Goal: Transaction & Acquisition: Purchase product/service

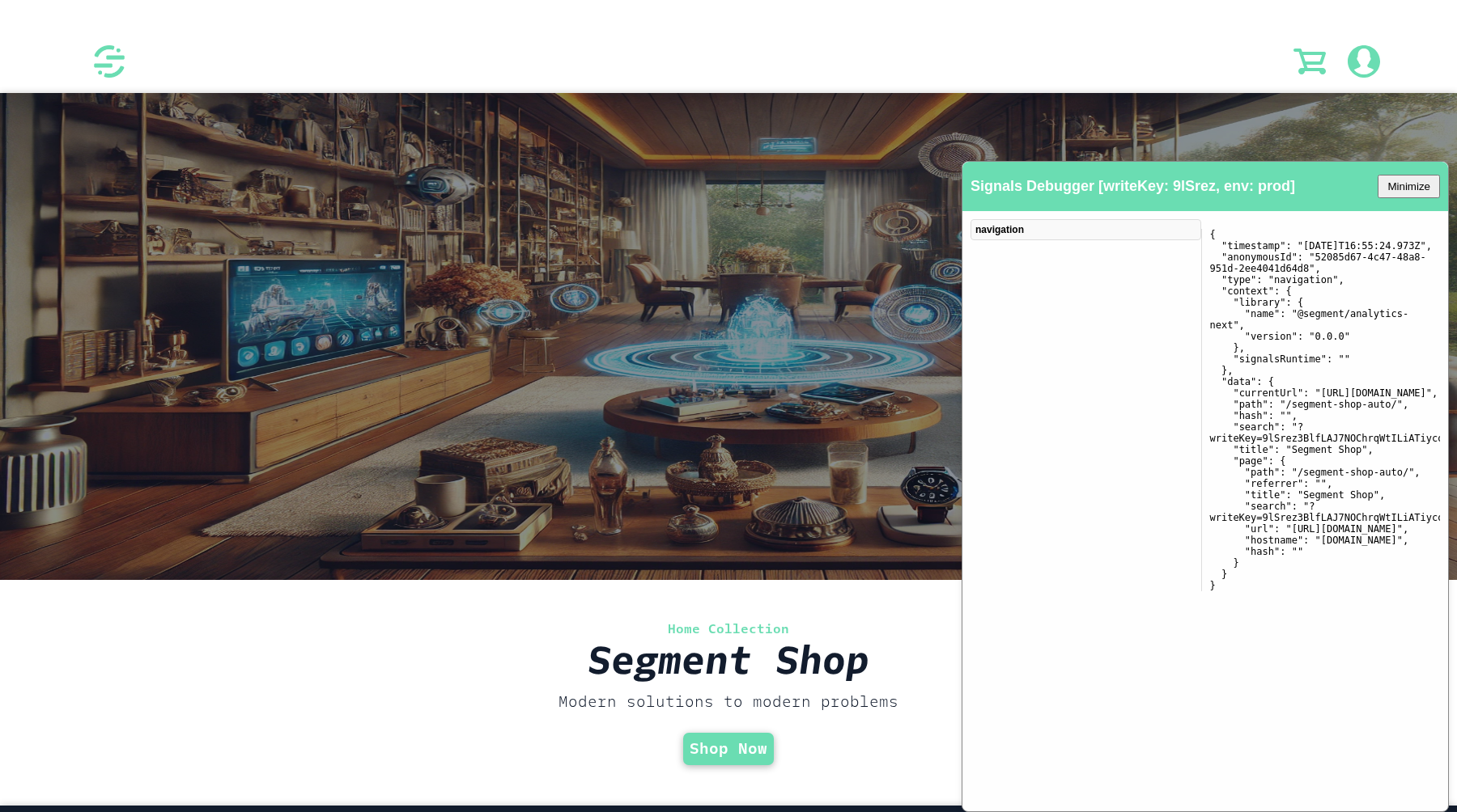
click at [1120, 256] on div "navigation" at bounding box center [1086, 410] width 230 height 382
click at [725, 747] on link "Shop Now" at bounding box center [728, 748] width 78 height 19
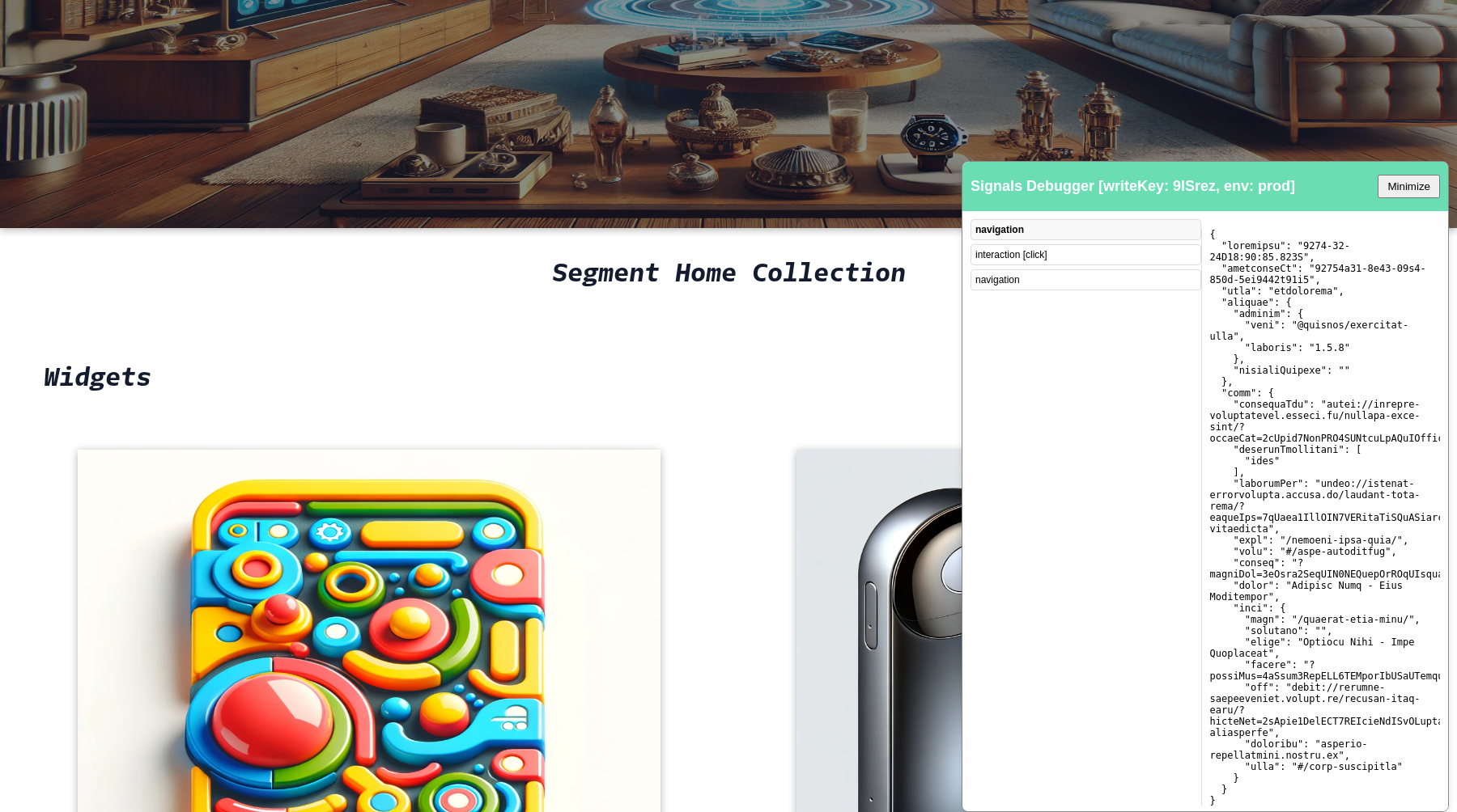
scroll to position [567, 0]
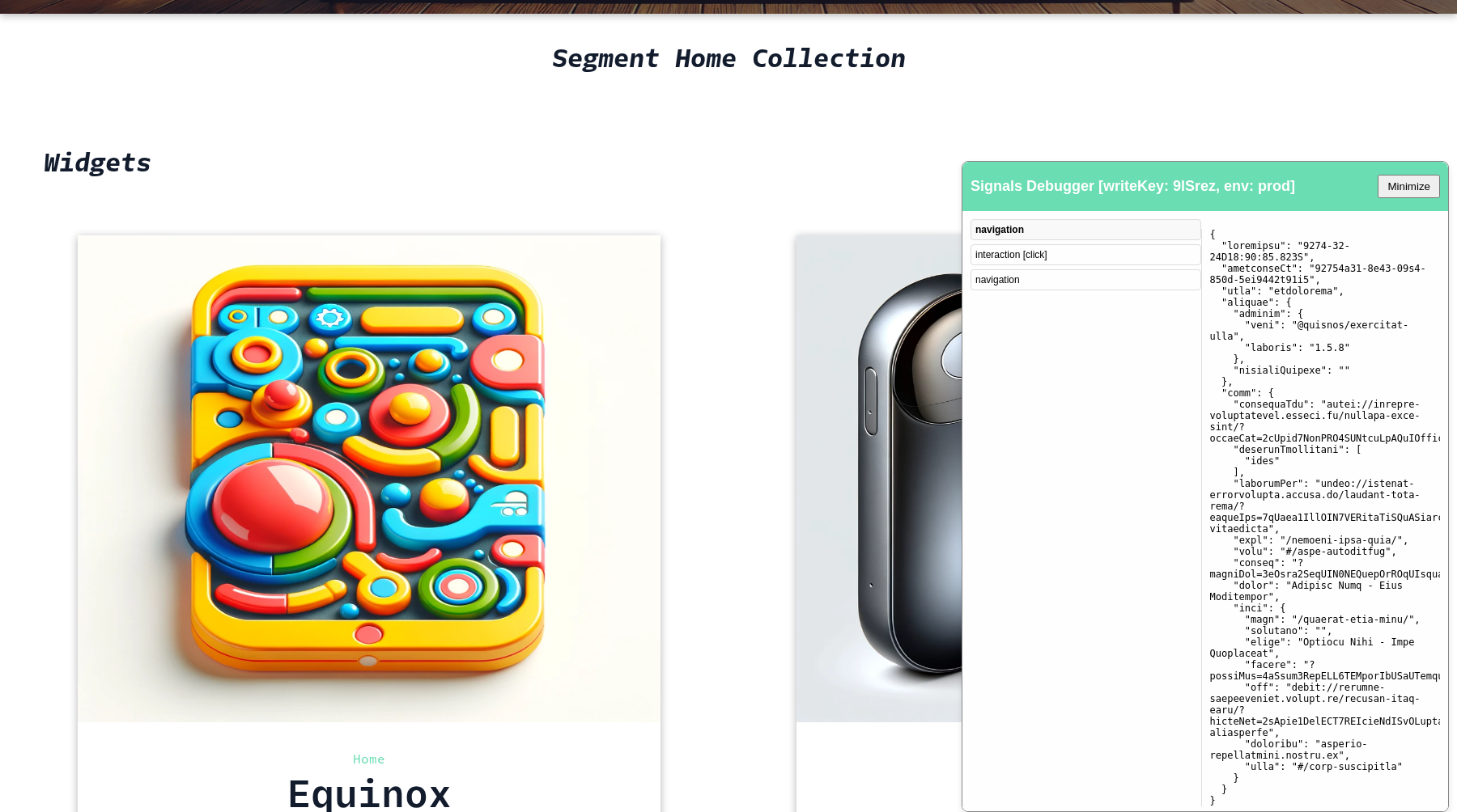
click at [1035, 247] on div "interaction [click]" at bounding box center [1086, 255] width 230 height 21
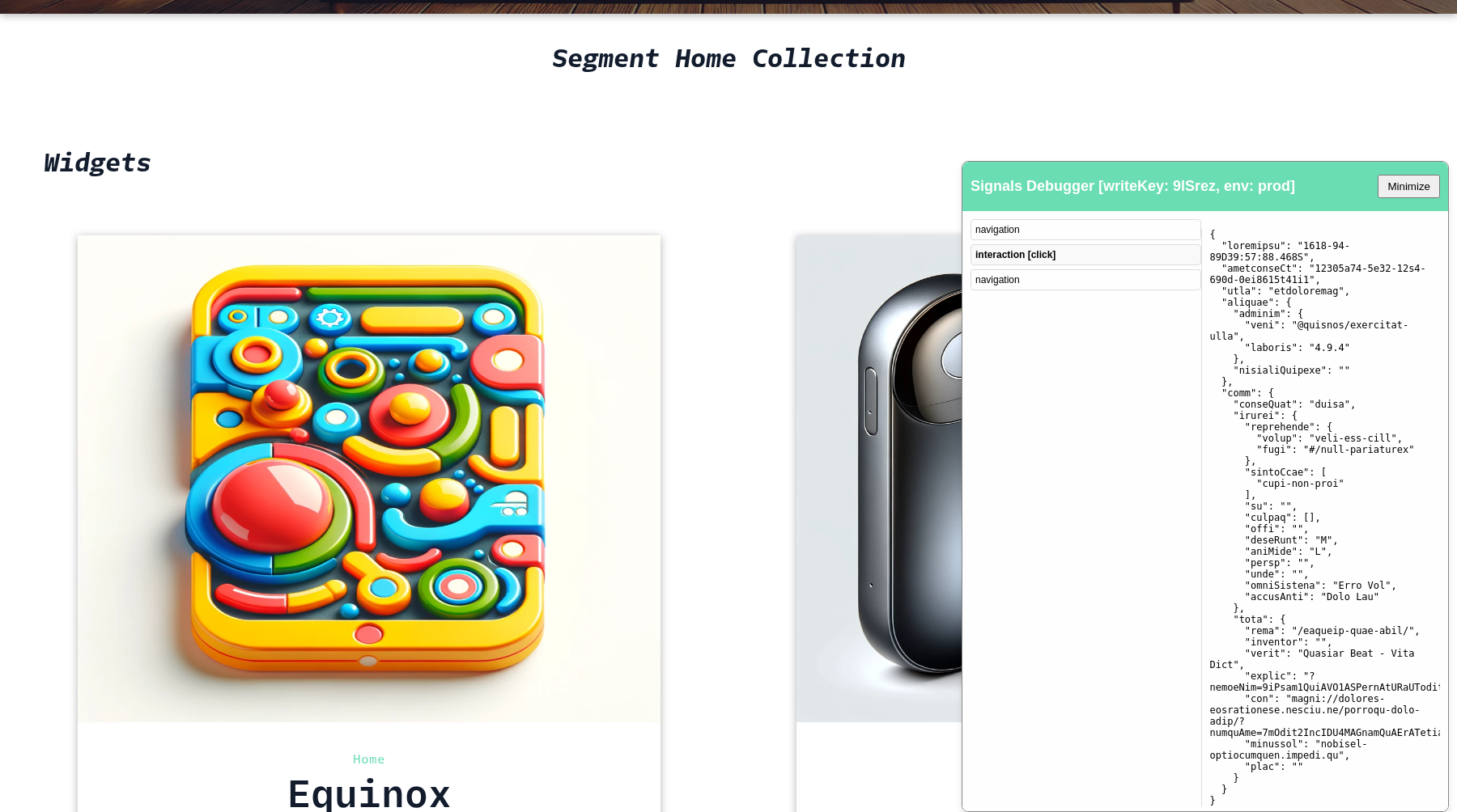
click at [1022, 275] on div "navigation" at bounding box center [1086, 280] width 230 height 21
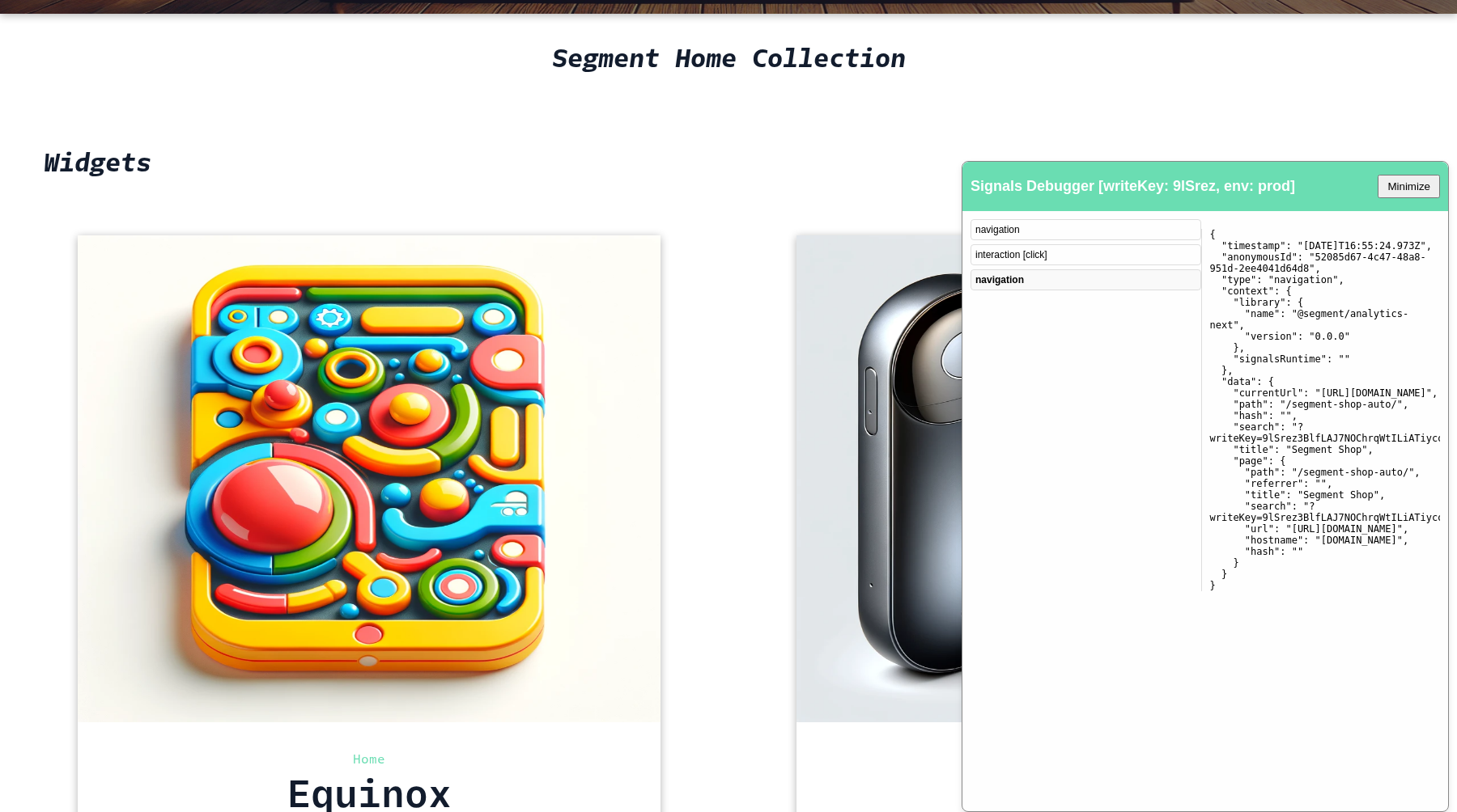
click at [789, 458] on div "Home Equinox $ 389.99 Home OmniTool $ 280" at bounding box center [728, 560] width 1457 height 676
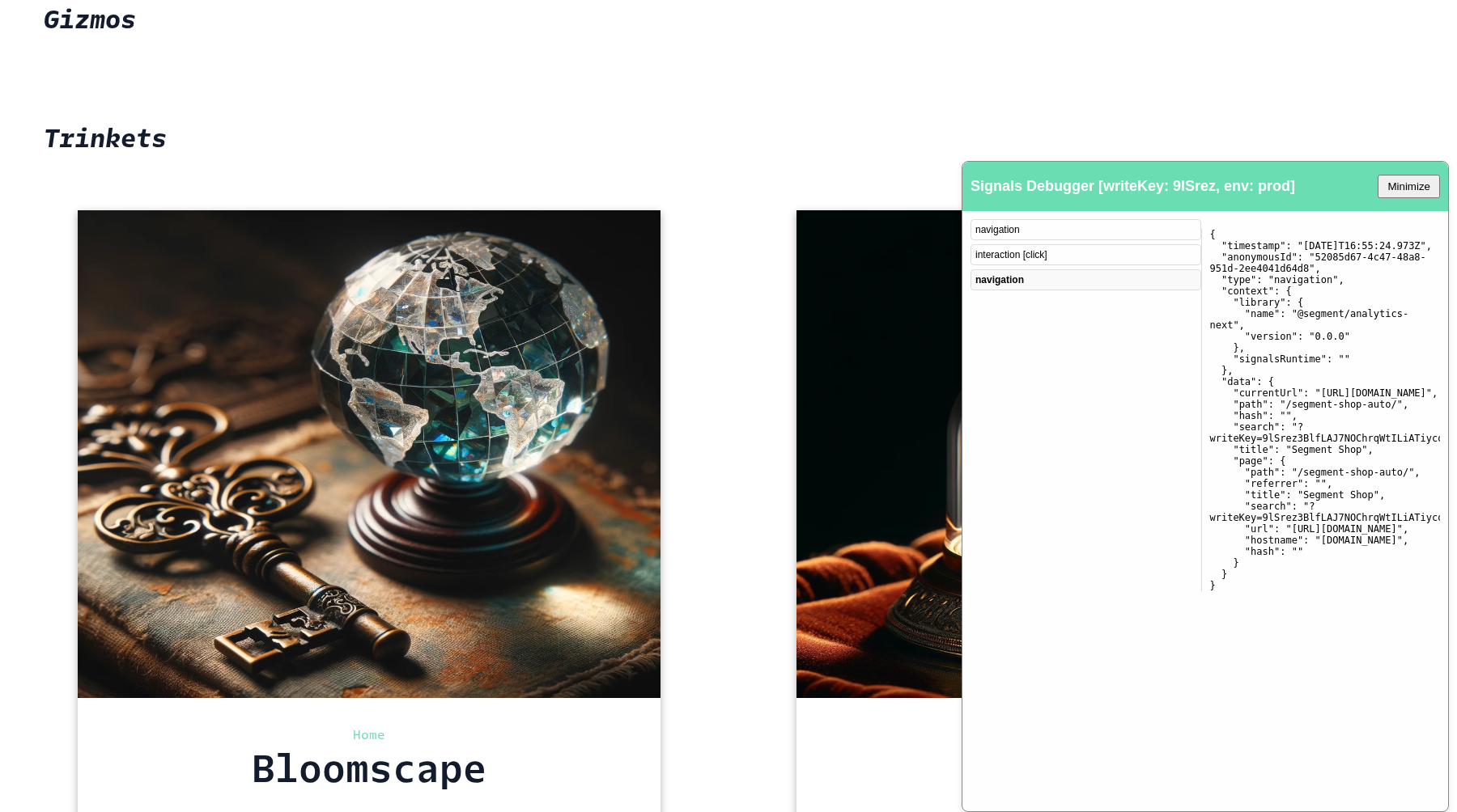
click at [590, 448] on img at bounding box center [369, 454] width 583 height 487
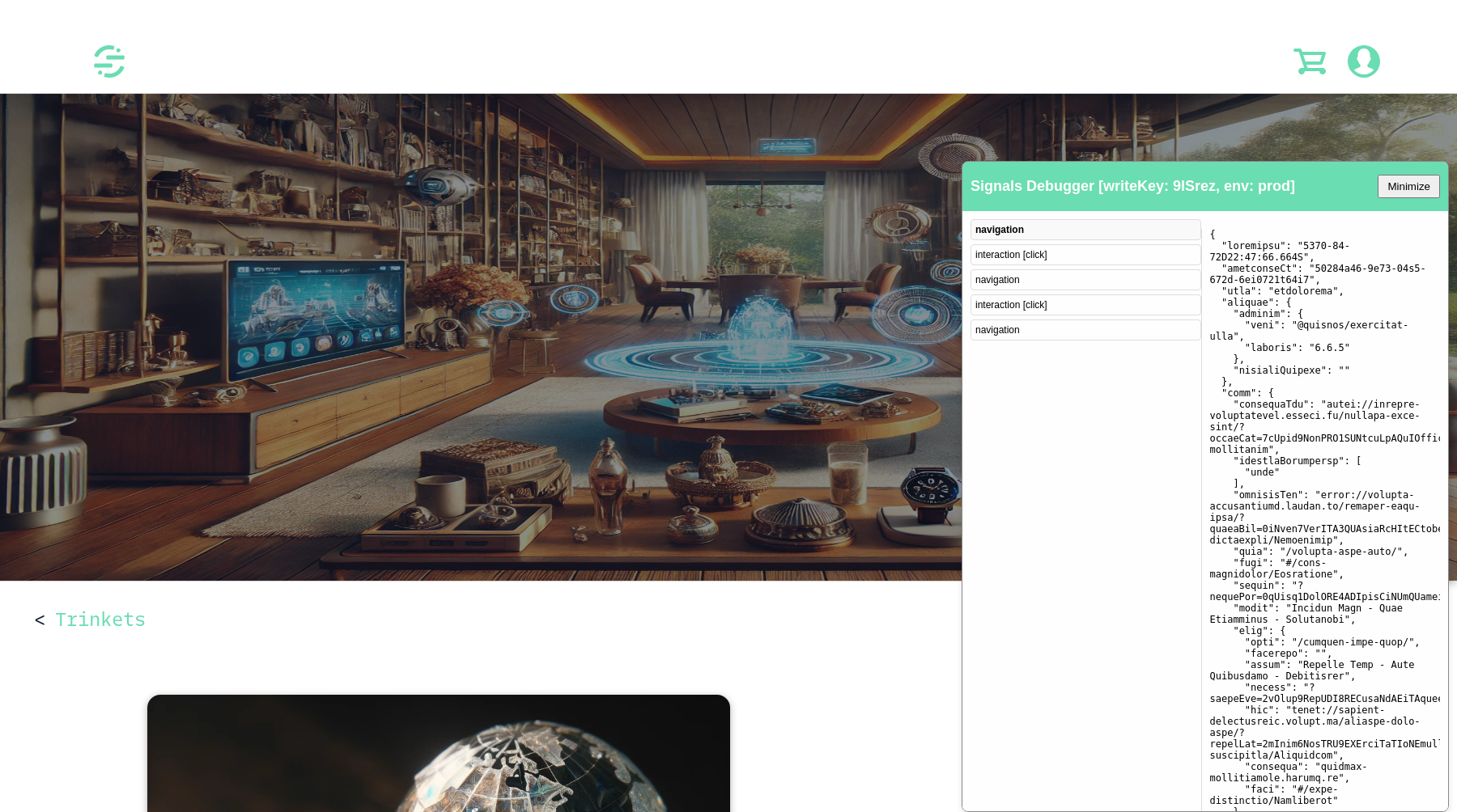
click at [1044, 244] on div "interaction [click]" at bounding box center [1086, 255] width 230 height 21
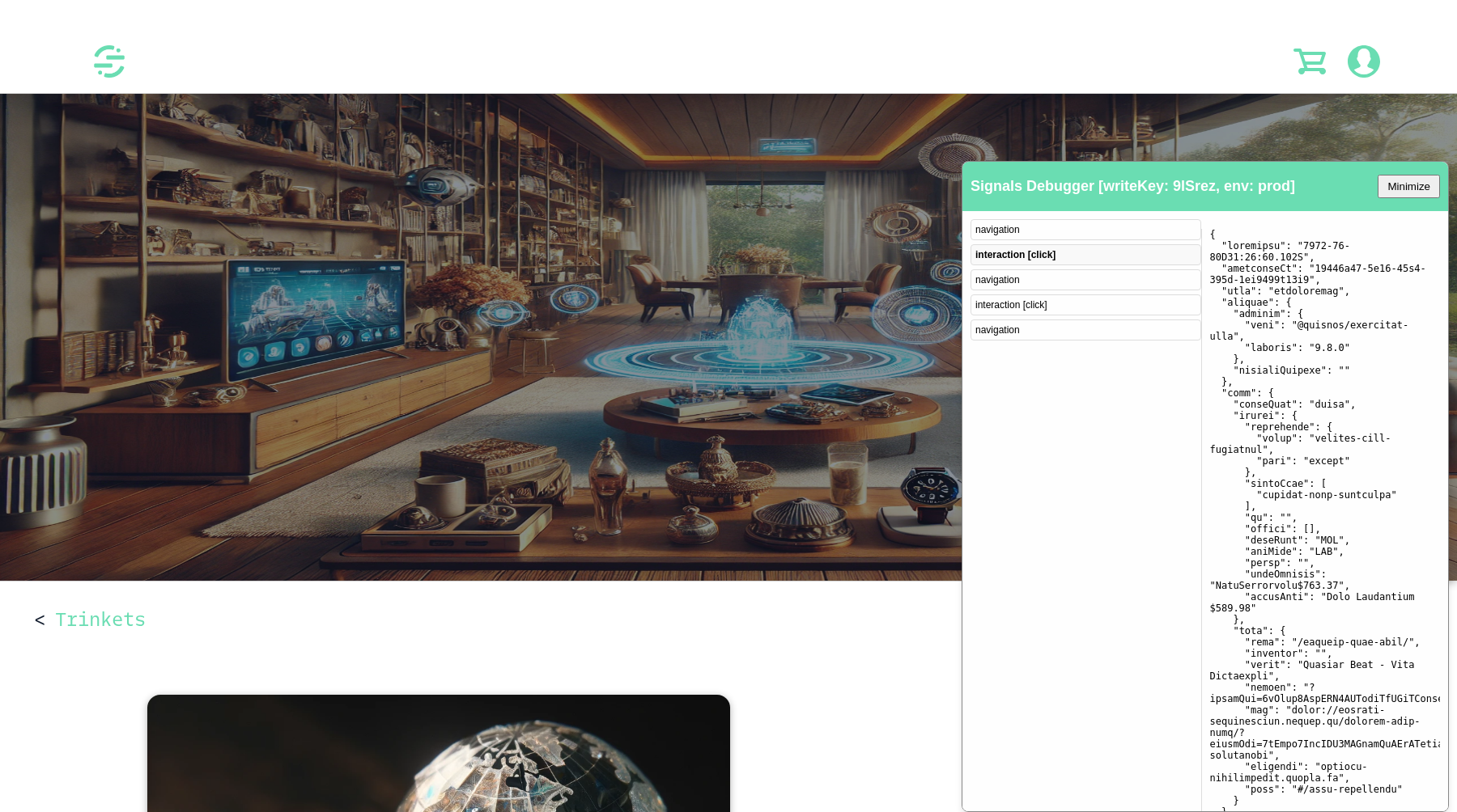
click at [1031, 229] on div "navigation" at bounding box center [1086, 230] width 230 height 21
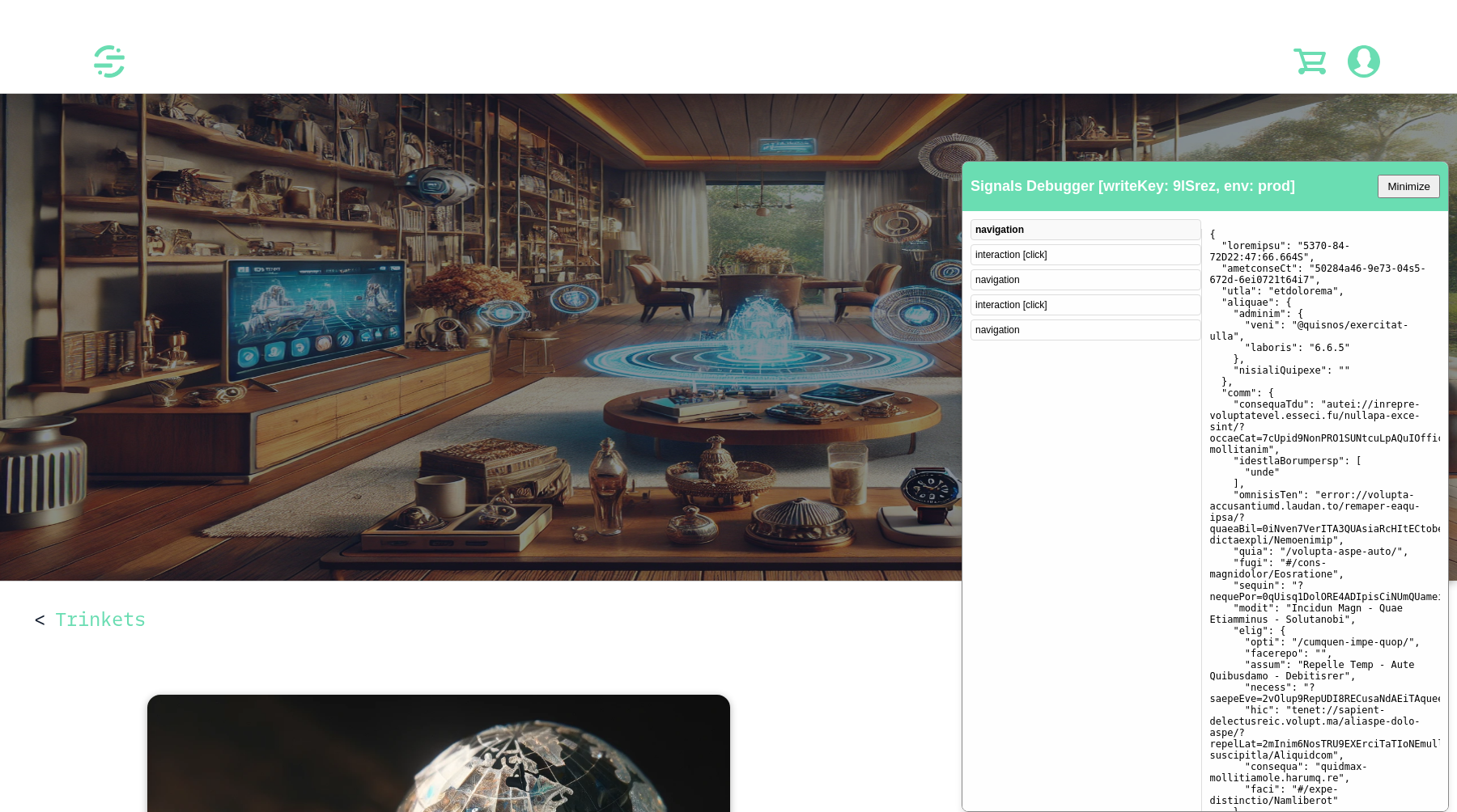
click at [626, 225] on img at bounding box center [728, 337] width 1457 height 487
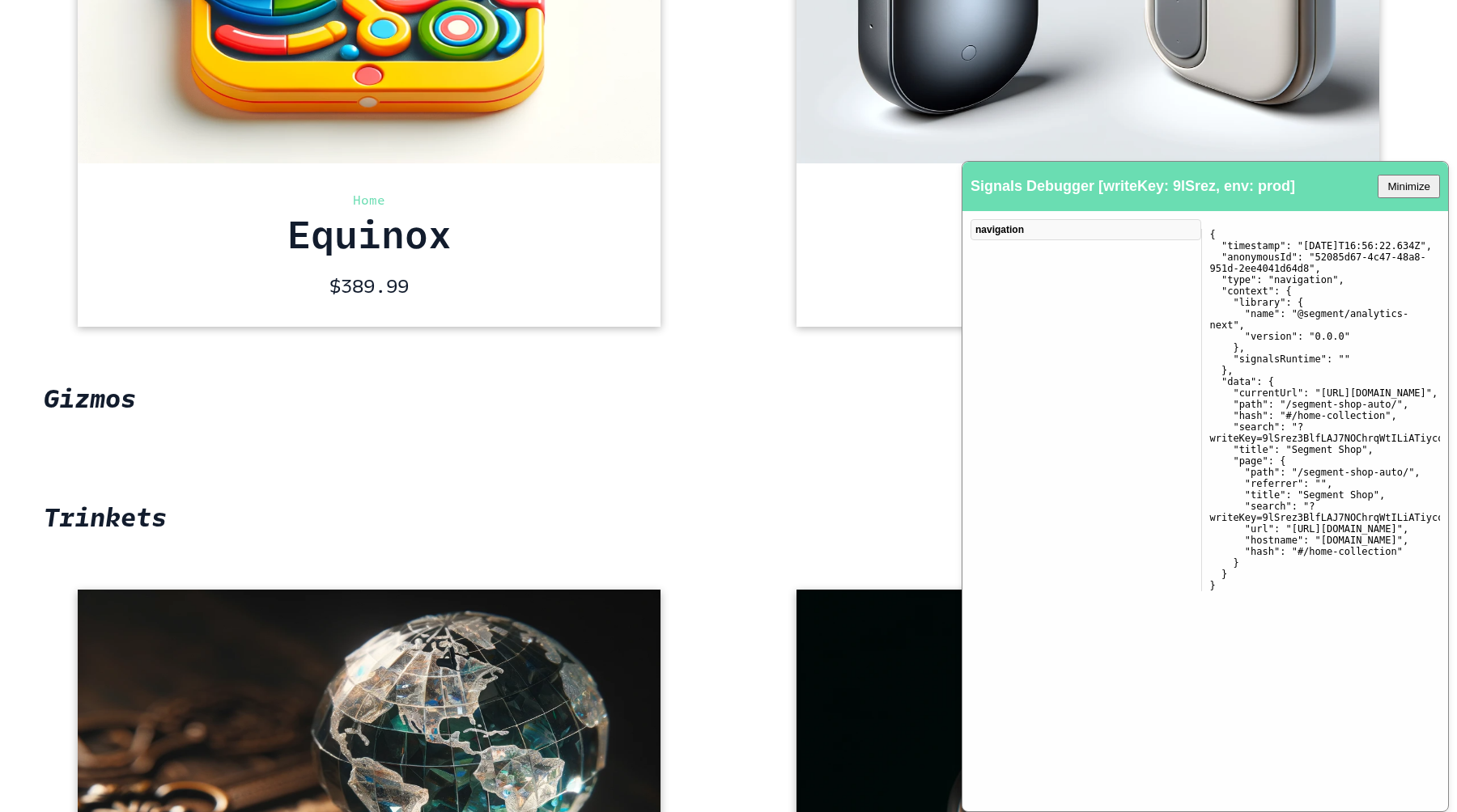
scroll to position [825, 0]
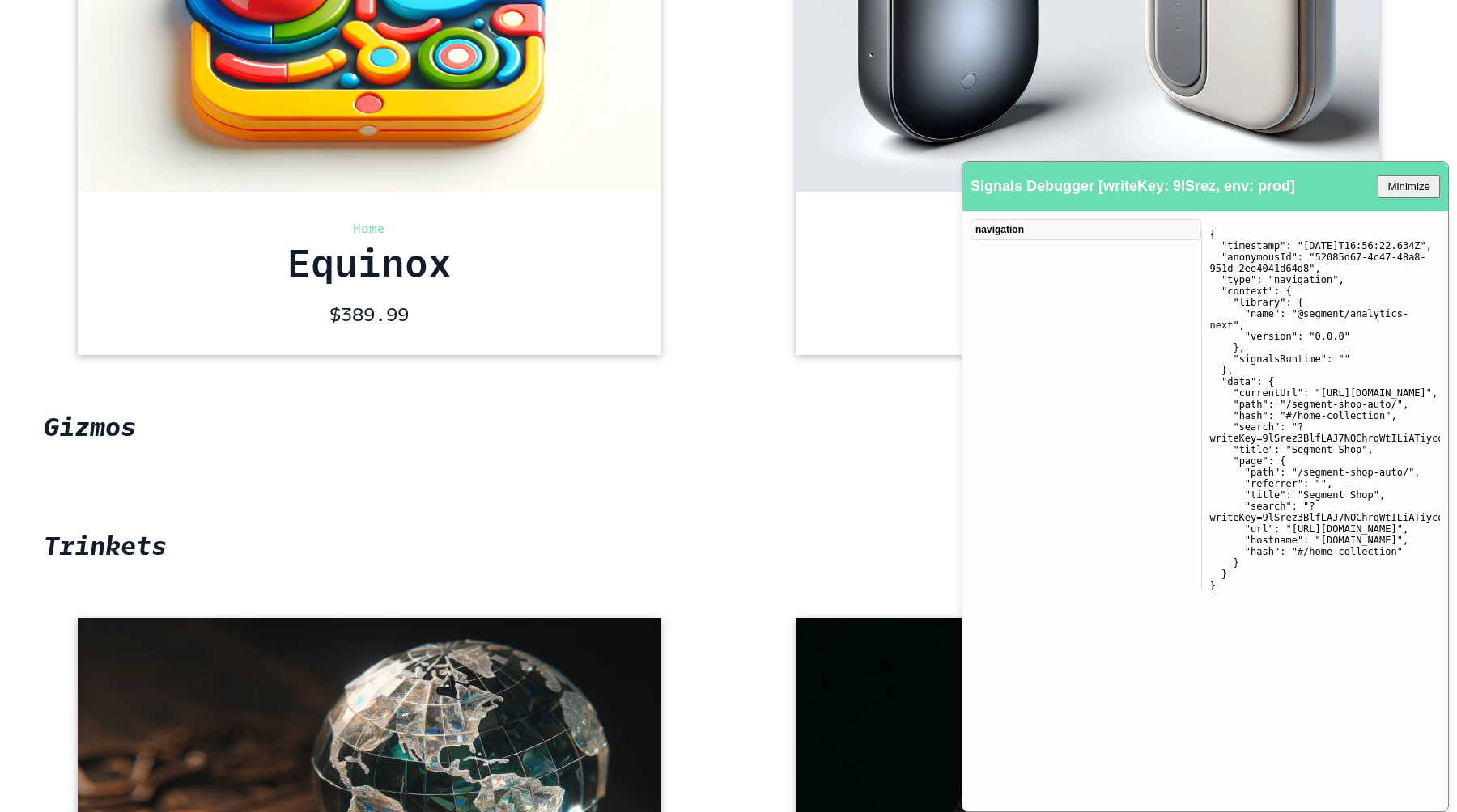
click at [883, 192] on div "Home OmniTool $ 280" at bounding box center [1088, 274] width 583 height 163
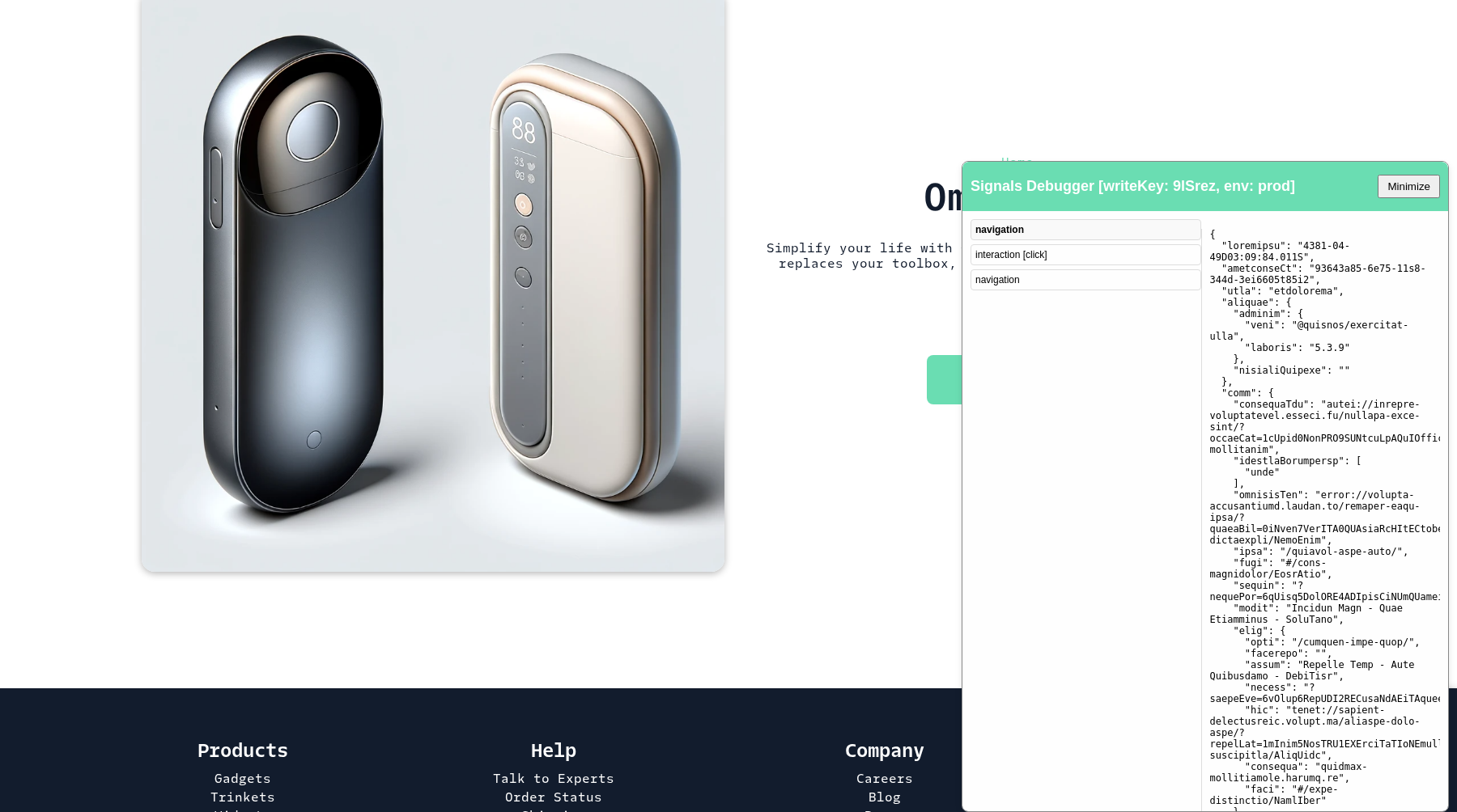
scroll to position [680, 0]
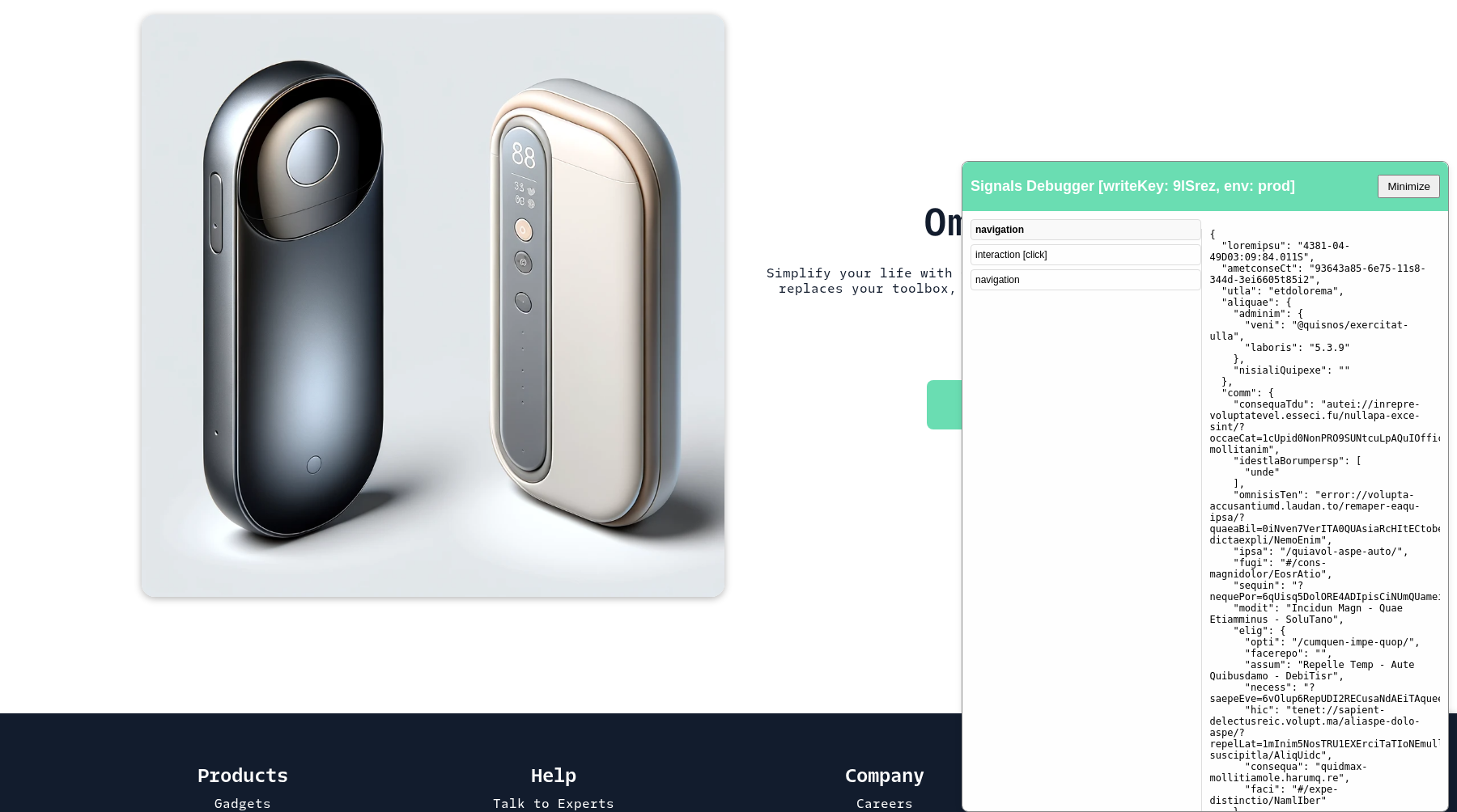
click at [1048, 256] on div "interaction [click]" at bounding box center [1086, 255] width 230 height 21
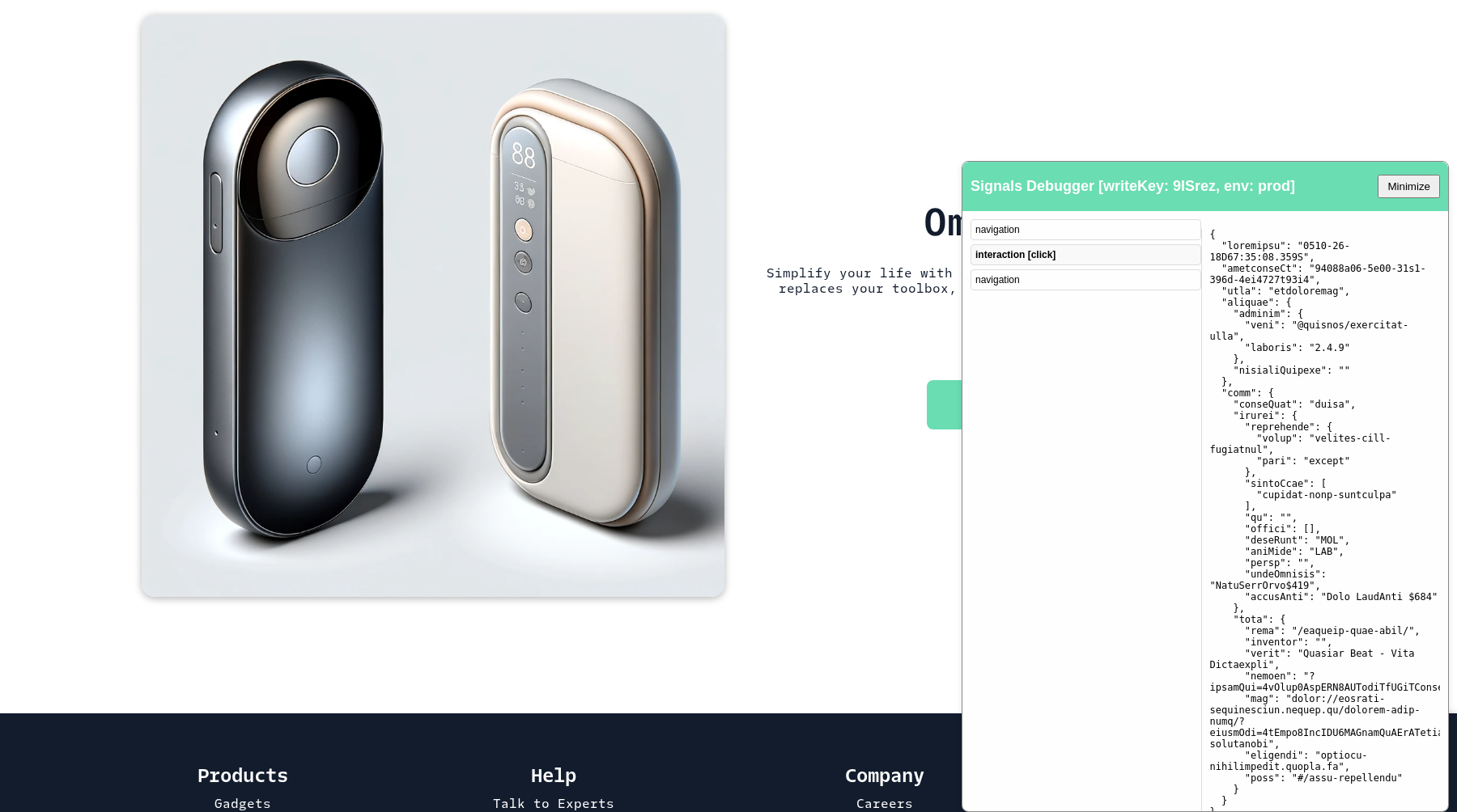
click at [1027, 280] on div "navigation" at bounding box center [1086, 280] width 230 height 21
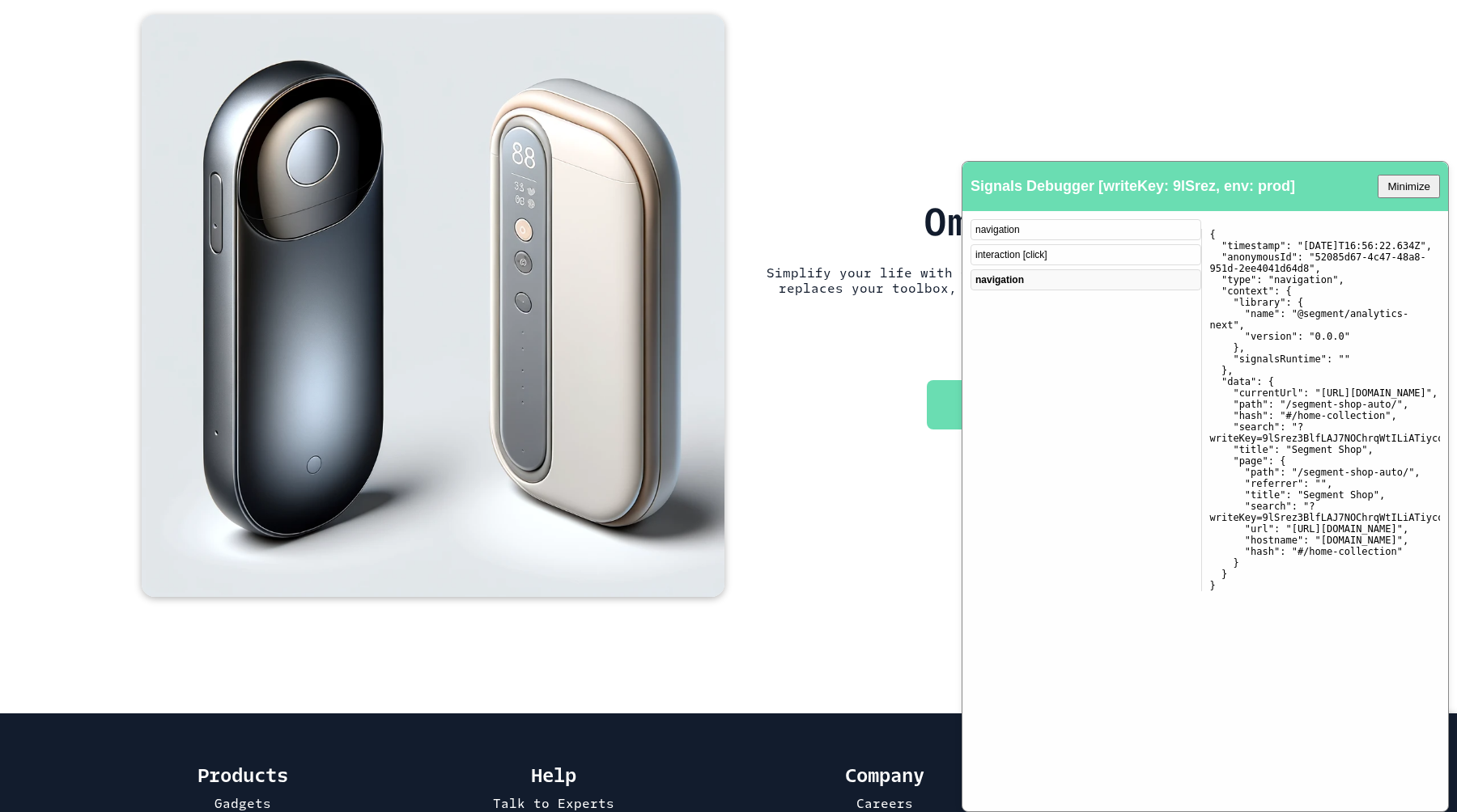
click at [942, 394] on button "Add to Cart" at bounding box center [1021, 404] width 190 height 48
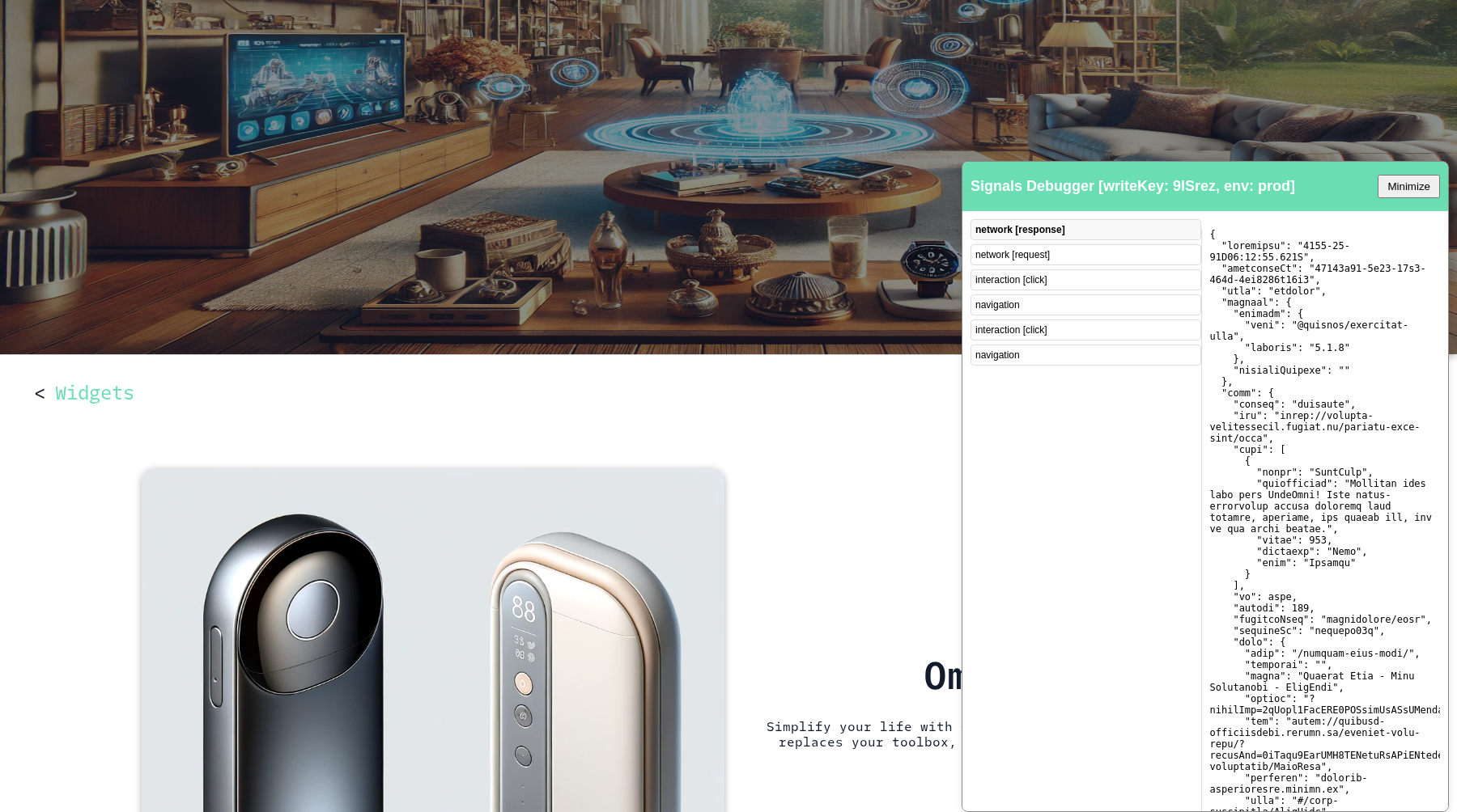
scroll to position [72, 0]
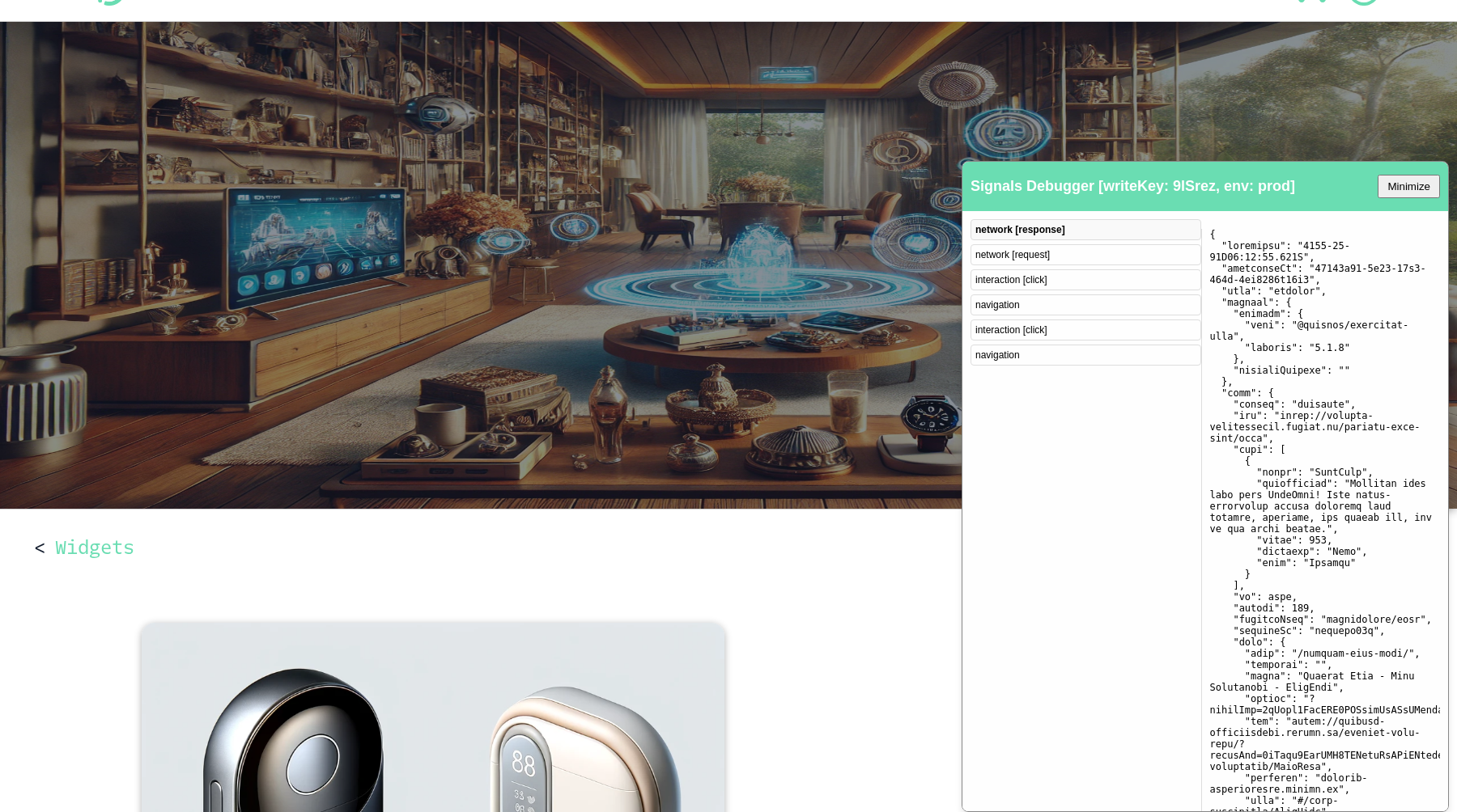
click at [1043, 251] on div "network [request]" at bounding box center [1086, 255] width 230 height 21
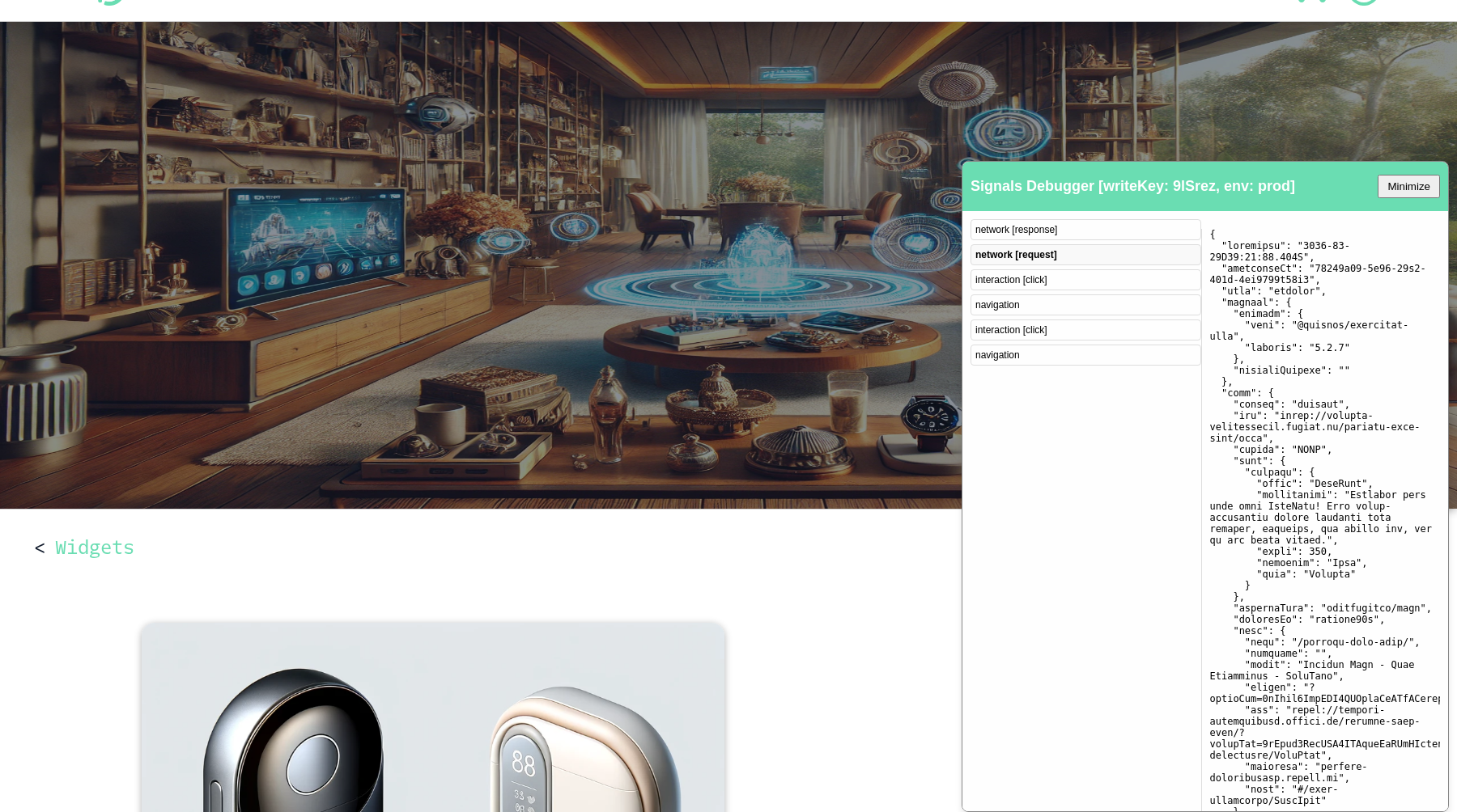
click at [1030, 230] on div "network [response]" at bounding box center [1086, 230] width 230 height 21
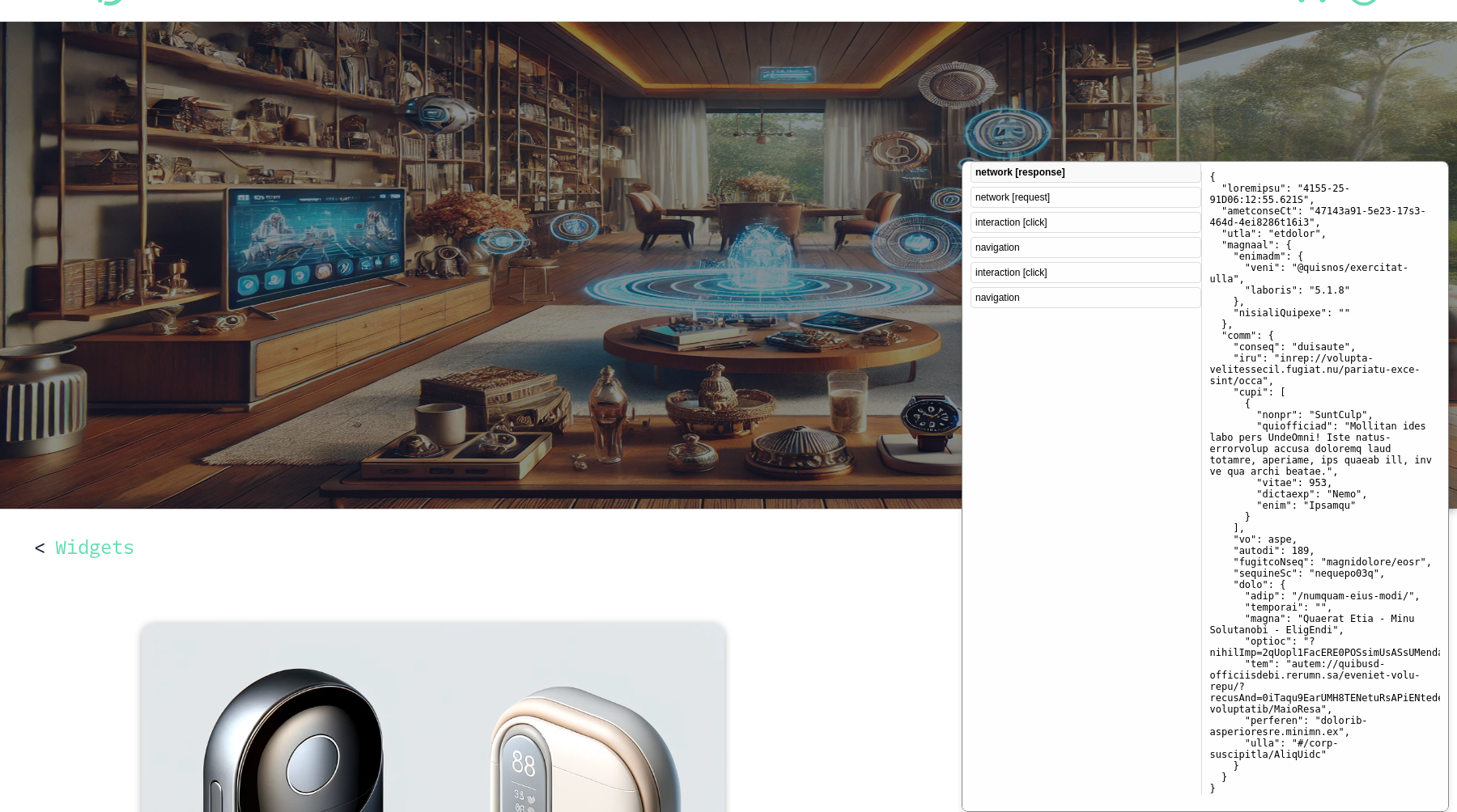
scroll to position [0, 0]
click at [1017, 196] on div "network [request]" at bounding box center [1086, 198] width 230 height 21
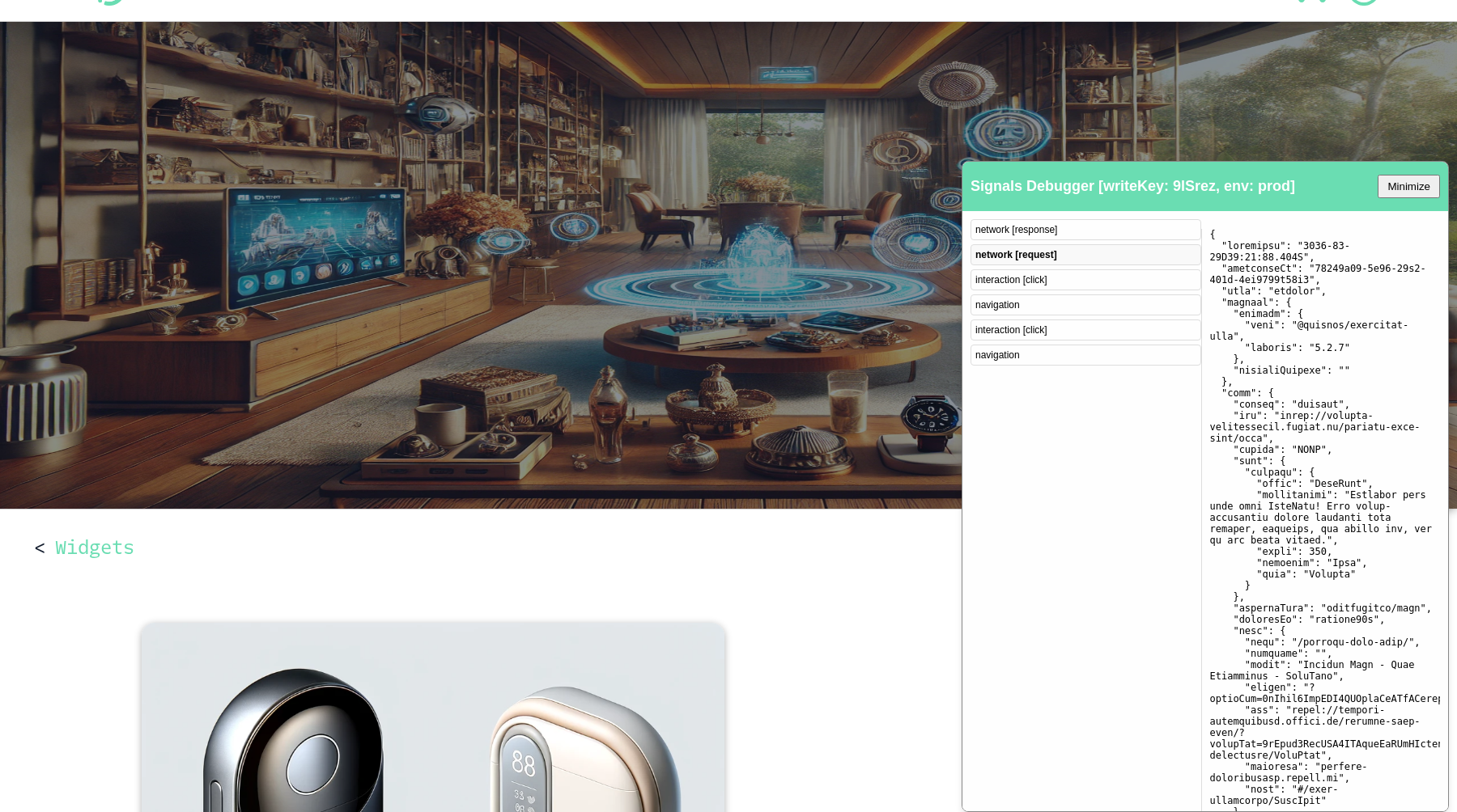
click at [1039, 288] on div "interaction [click]" at bounding box center [1086, 280] width 230 height 21
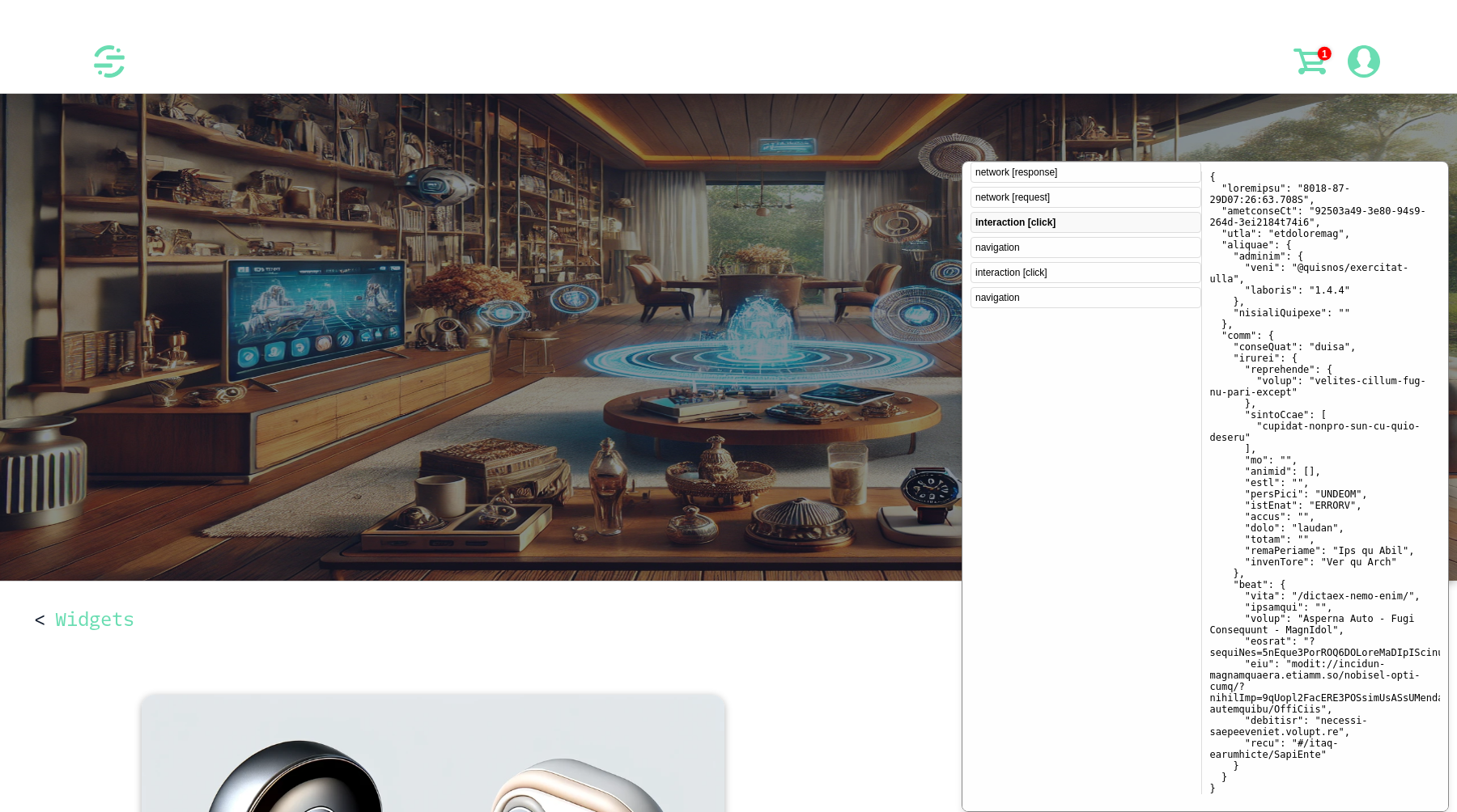
click at [1316, 58] on icon at bounding box center [1310, 61] width 33 height 33
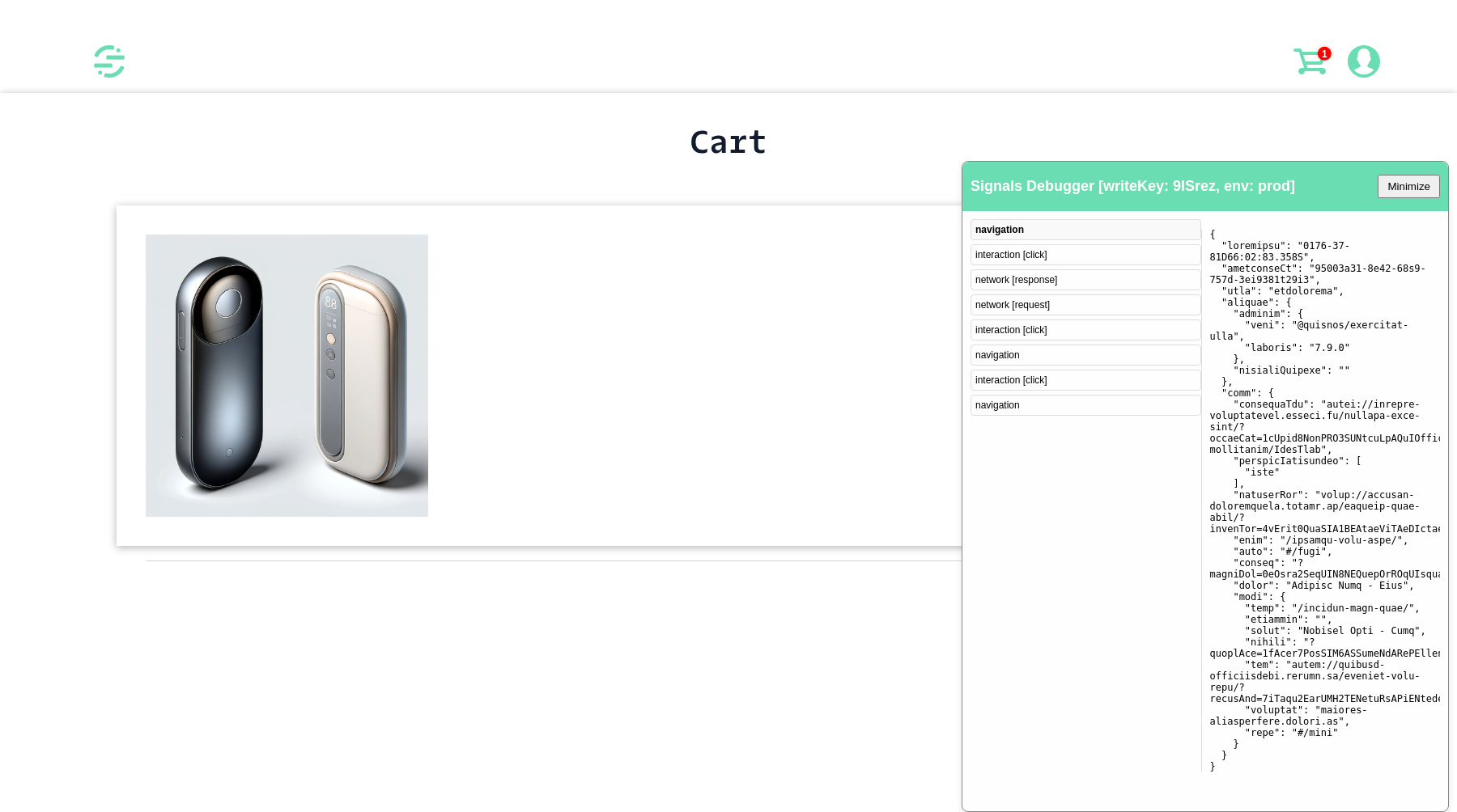
scroll to position [337, 0]
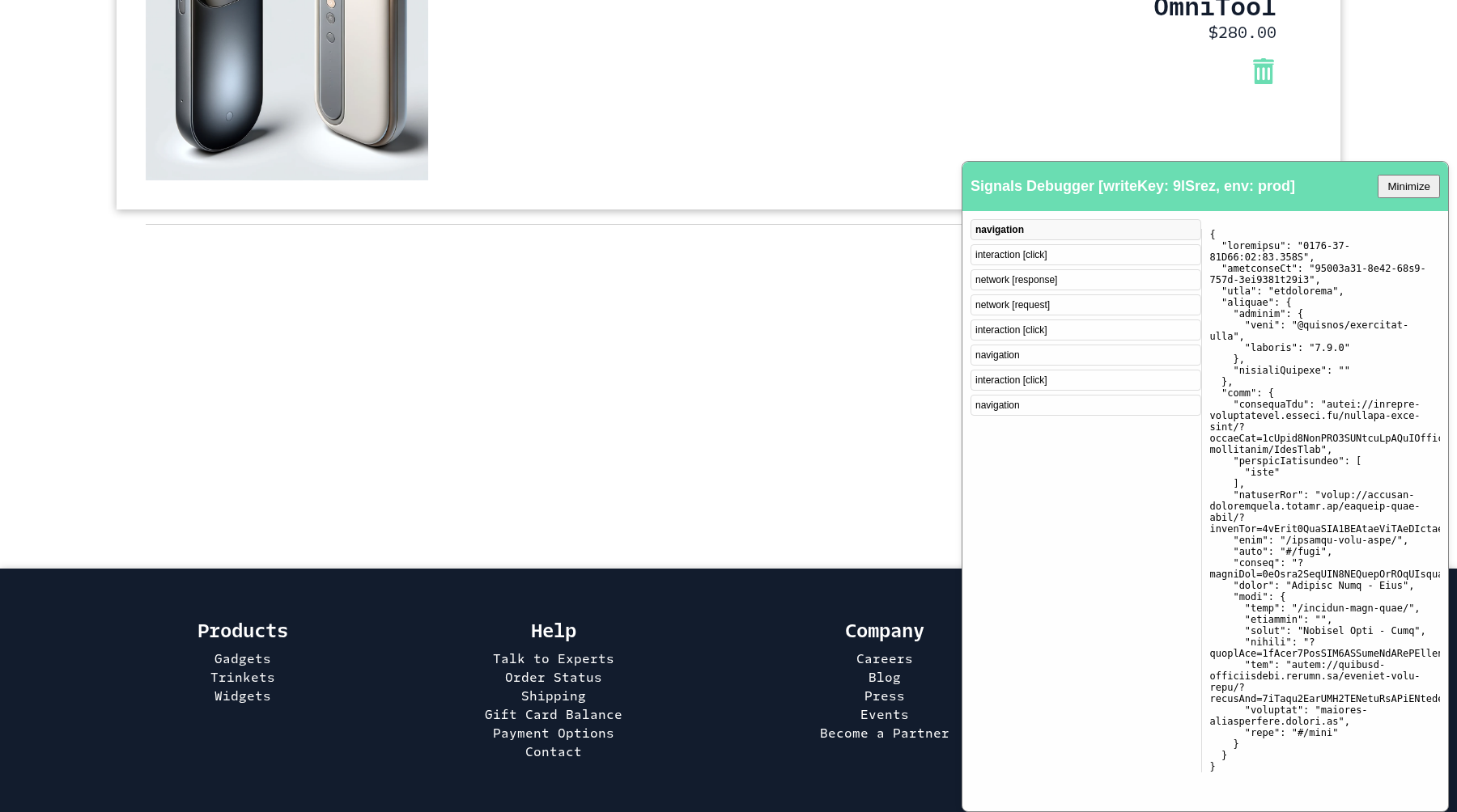
click at [1087, 57] on div at bounding box center [993, 65] width 565 height 45
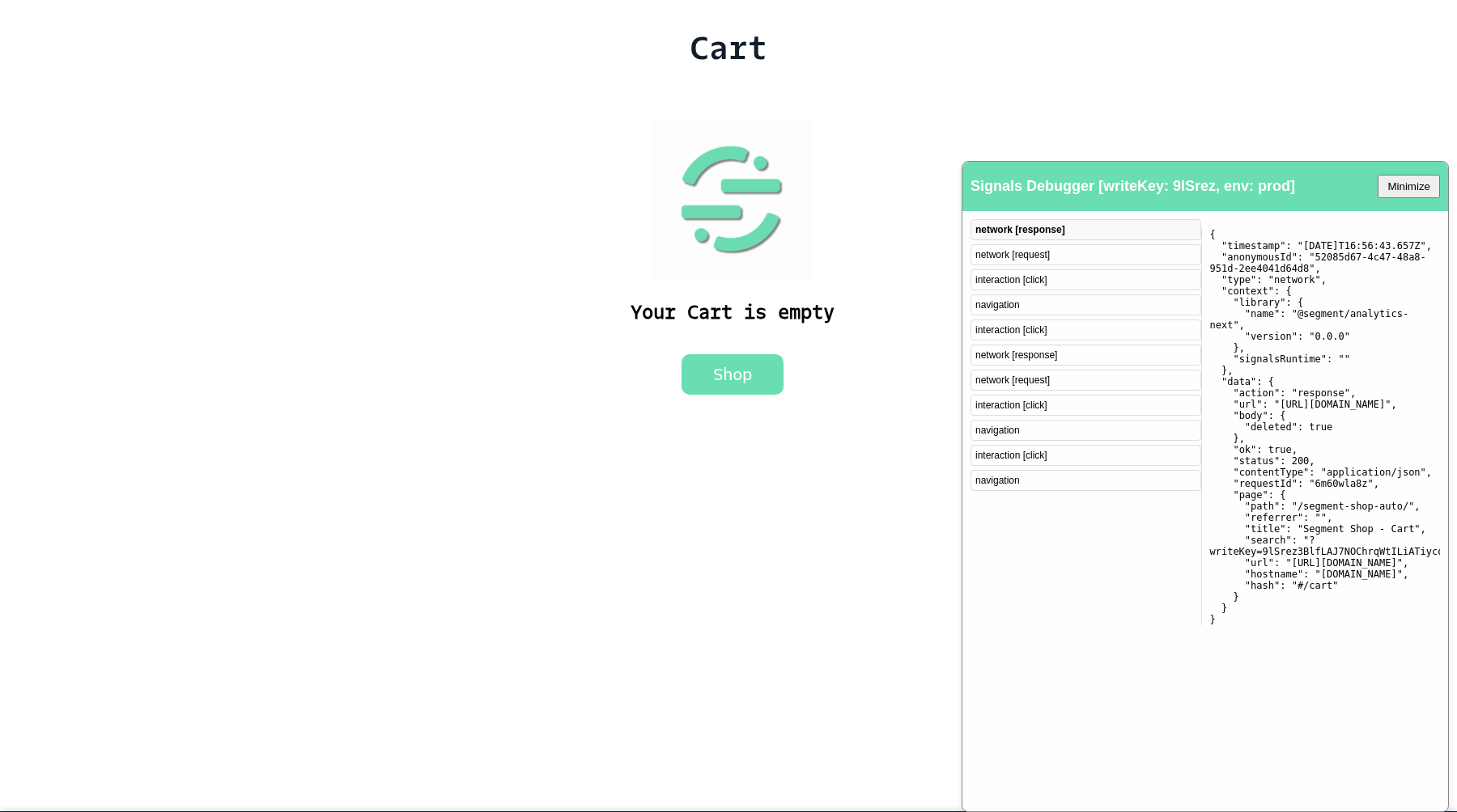
scroll to position [0, 0]
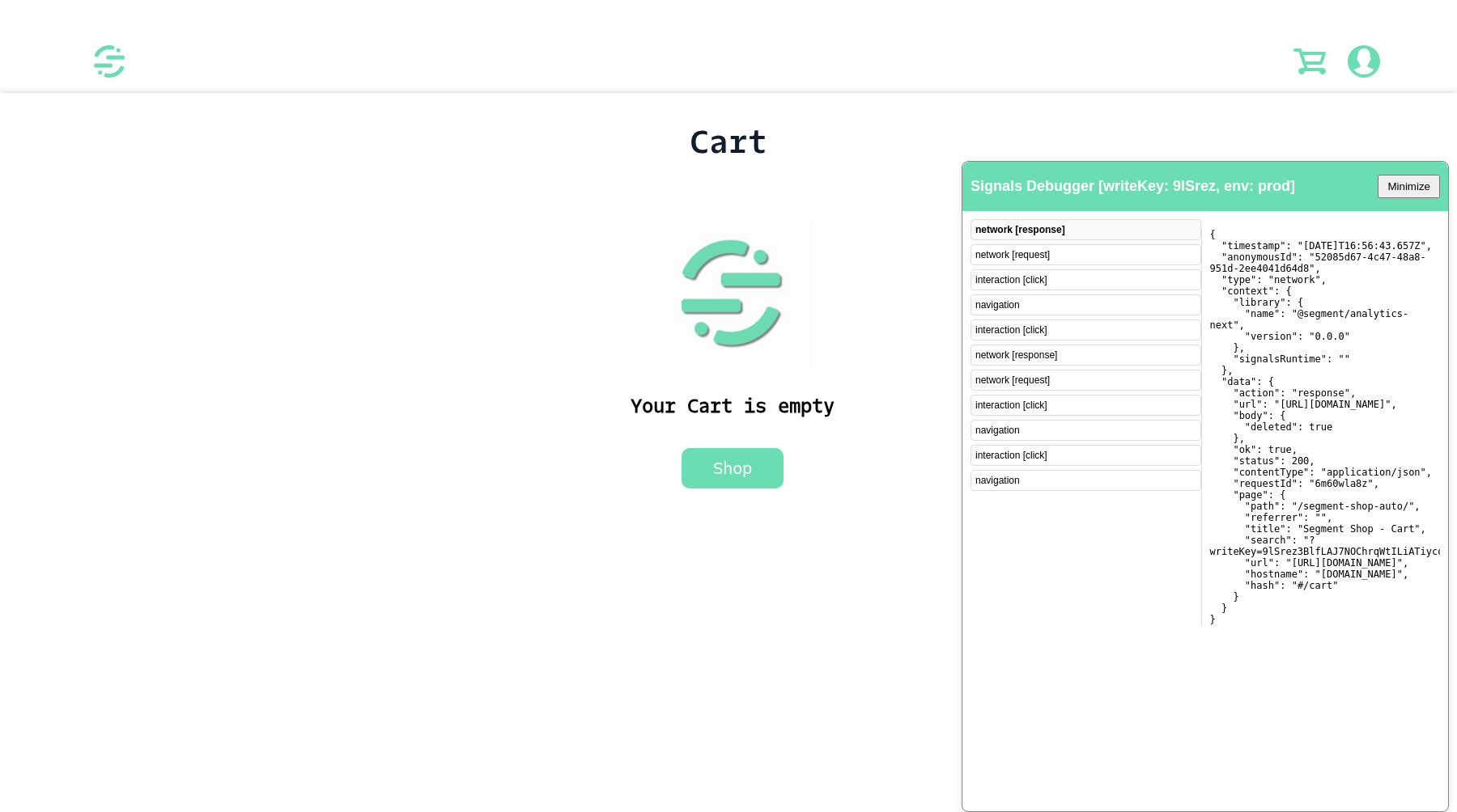
click at [729, 471] on button "Shop" at bounding box center [732, 469] width 102 height 41
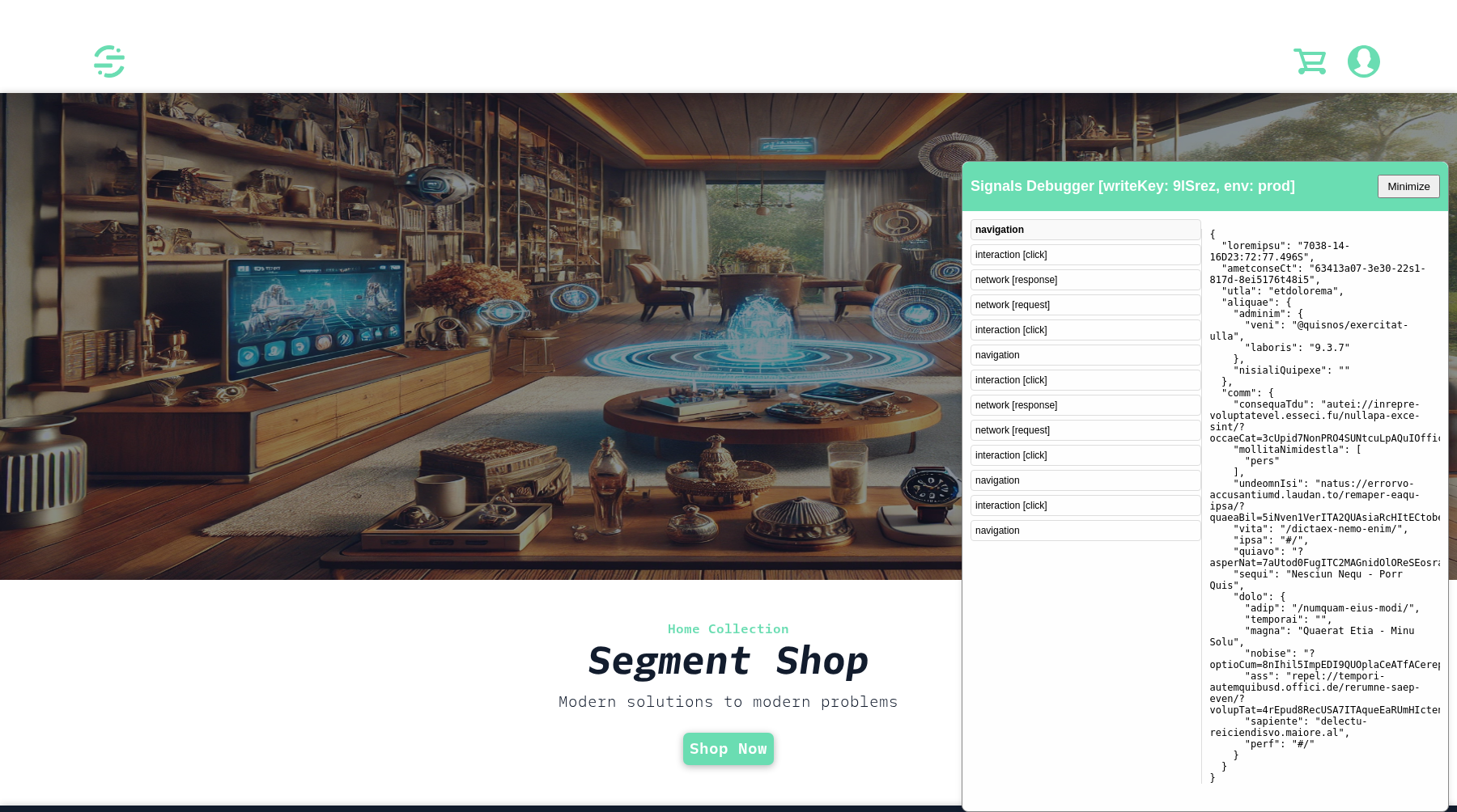
click at [89, 55] on div at bounding box center [109, 40] width 218 height 81
click at [105, 52] on img at bounding box center [109, 61] width 33 height 33
